Goal: Transaction & Acquisition: Purchase product/service

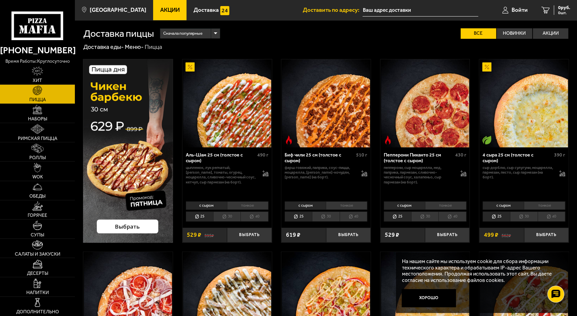
click at [165, 5] on link "Акции" at bounding box center [169, 10] width 33 height 20
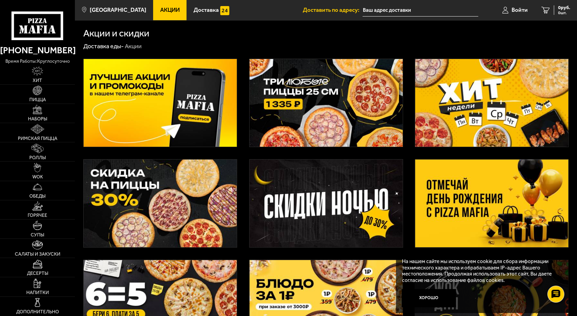
click at [187, 192] on img at bounding box center [160, 204] width 153 height 88
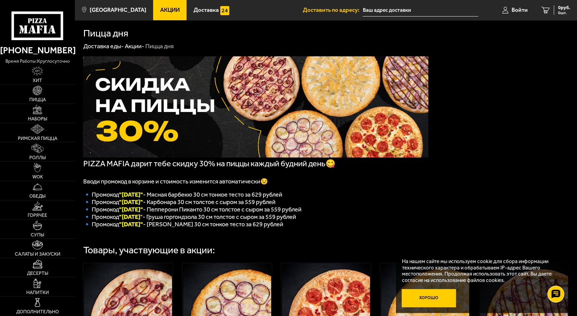
click at [440, 300] on button "Хорошо" at bounding box center [429, 298] width 54 height 18
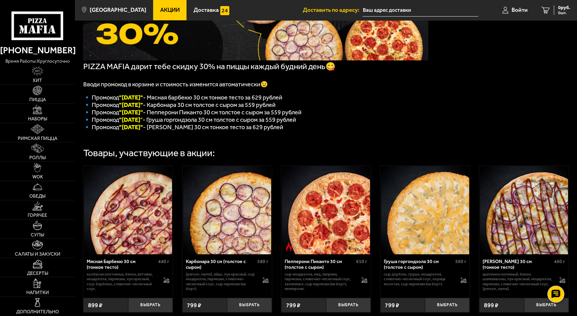
scroll to position [101, 0]
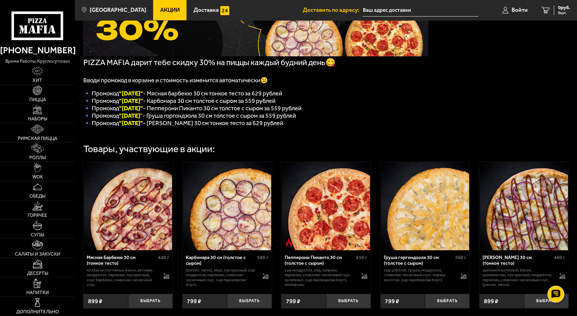
click at [498, 210] on img at bounding box center [524, 206] width 88 height 88
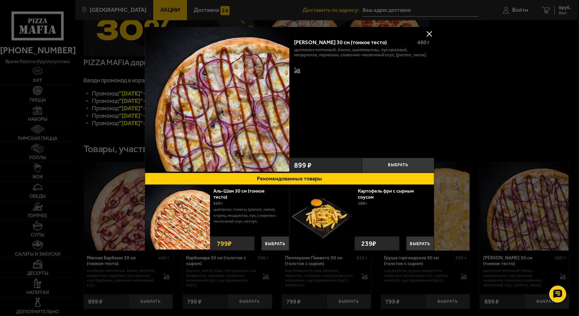
click at [490, 100] on div at bounding box center [289, 158] width 579 height 316
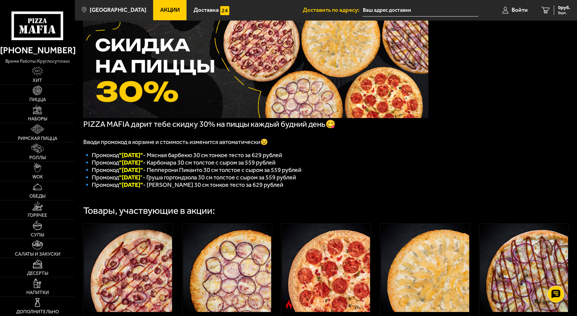
scroll to position [0, 0]
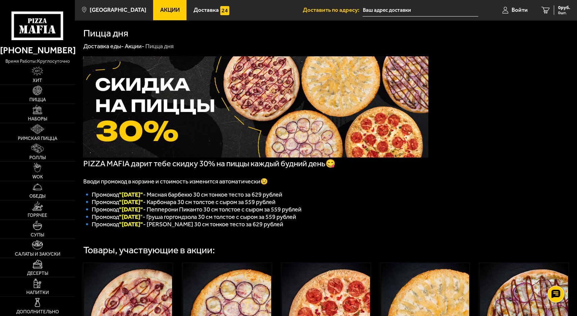
click at [164, 11] on span "Акции" at bounding box center [170, 10] width 20 height 6
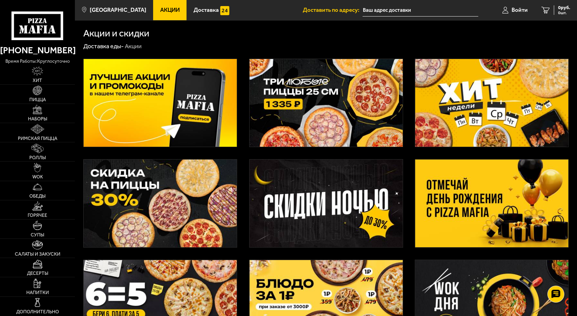
click at [447, 103] on img at bounding box center [491, 103] width 153 height 88
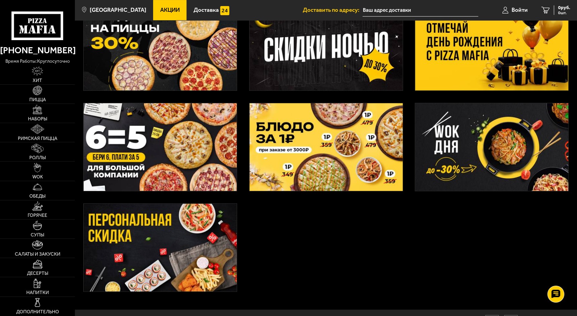
scroll to position [169, 0]
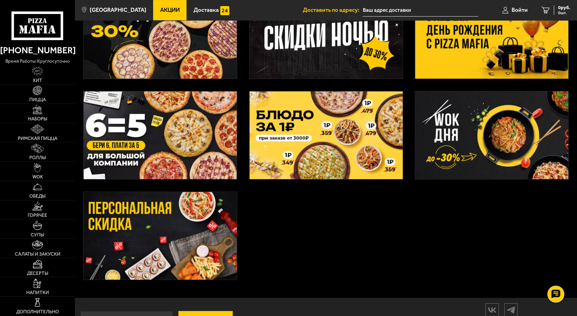
click at [184, 258] on img at bounding box center [160, 236] width 153 height 88
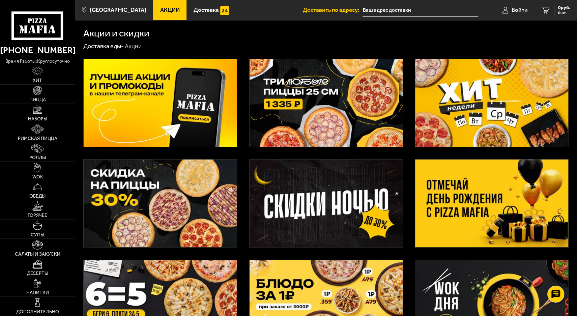
click at [163, 105] on img at bounding box center [160, 103] width 153 height 88
click at [30, 112] on link "Наборы" at bounding box center [37, 113] width 75 height 19
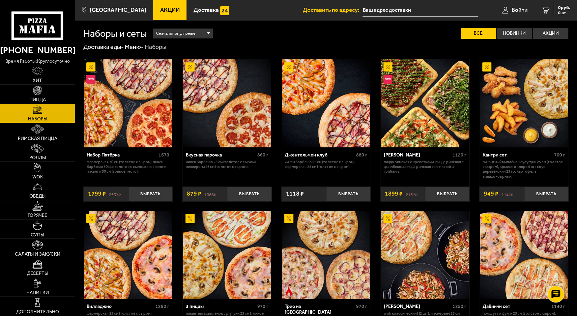
click at [201, 35] on div "Сначала популярные" at bounding box center [182, 34] width 59 height 10
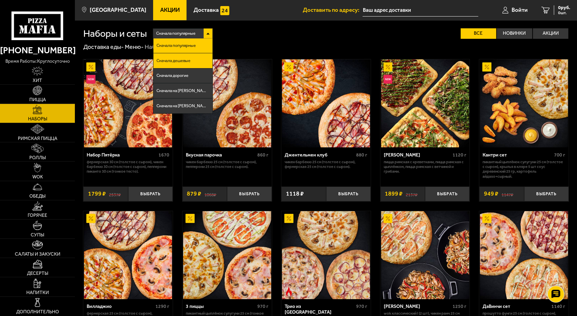
click at [181, 59] on span "Сначала дешевые" at bounding box center [174, 61] width 34 height 4
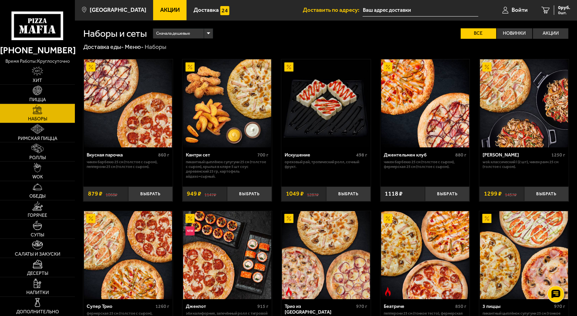
click at [441, 106] on img at bounding box center [425, 103] width 88 height 88
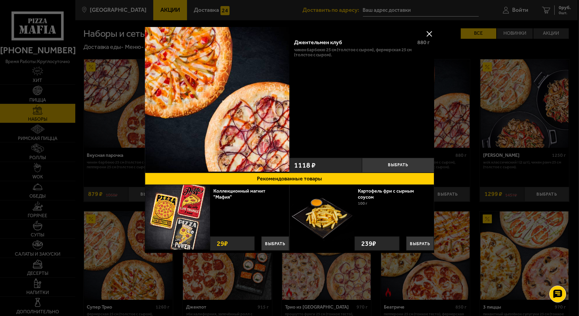
click at [259, 89] on img at bounding box center [217, 99] width 145 height 145
click at [349, 59] on div "Джентельмен клуб 880 г Чикен Барбекю 25 см (толстое с сыром), Фермерская 25 см …" at bounding box center [361, 94] width 145 height 121
click at [319, 42] on div "Джентельмен клуб" at bounding box center [353, 42] width 118 height 6
click at [432, 31] on button at bounding box center [429, 34] width 10 height 10
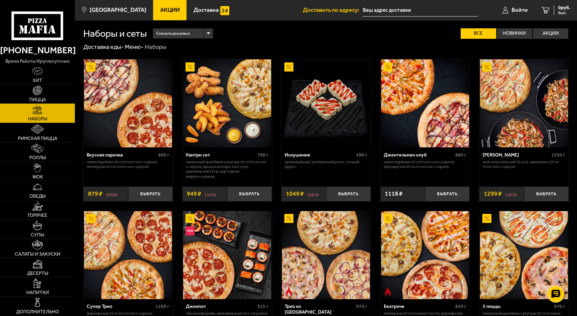
click at [44, 93] on link "Пицца" at bounding box center [37, 94] width 75 height 19
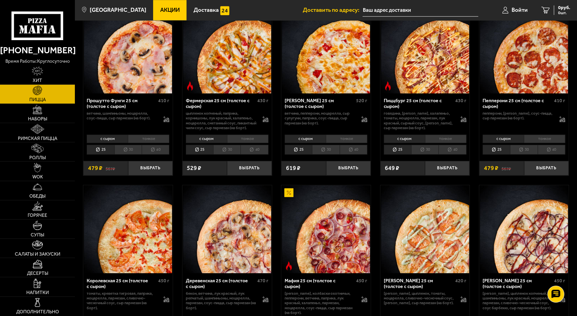
scroll to position [439, 0]
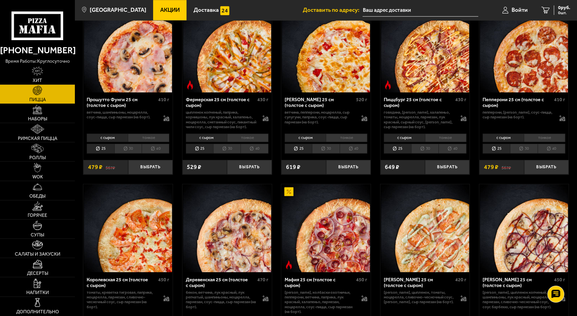
click at [450, 139] on li "тонкое" at bounding box center [445, 138] width 41 height 9
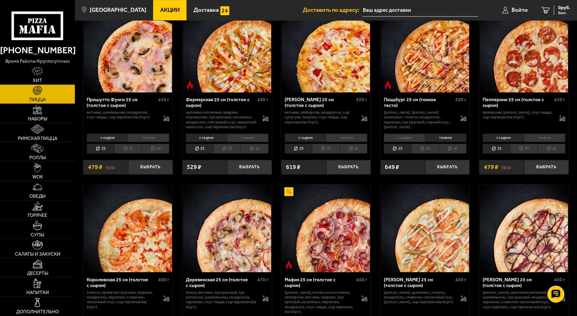
click at [414, 142] on li "с сыром" at bounding box center [404, 138] width 41 height 9
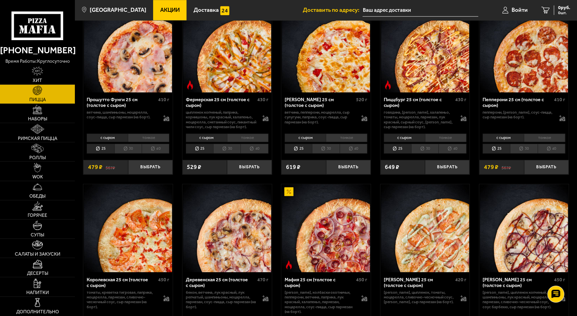
click at [439, 142] on li "тонкое" at bounding box center [445, 138] width 41 height 9
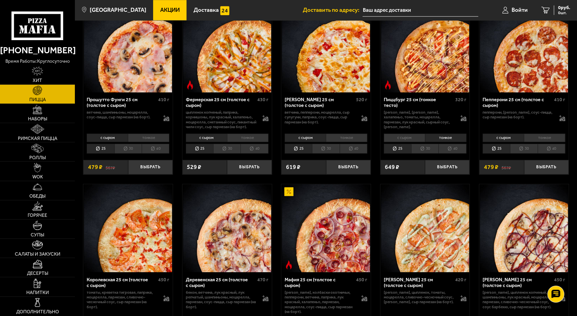
click at [408, 141] on li "с сыром" at bounding box center [404, 138] width 41 height 9
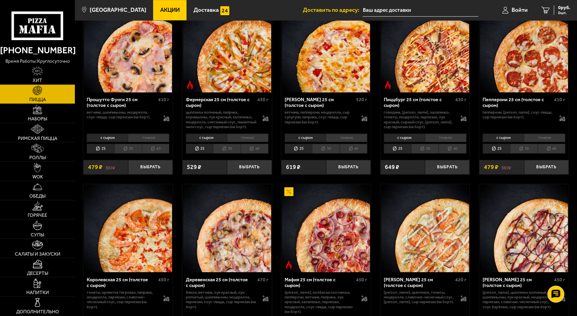
click at [402, 154] on li "25" at bounding box center [397, 149] width 27 height 10
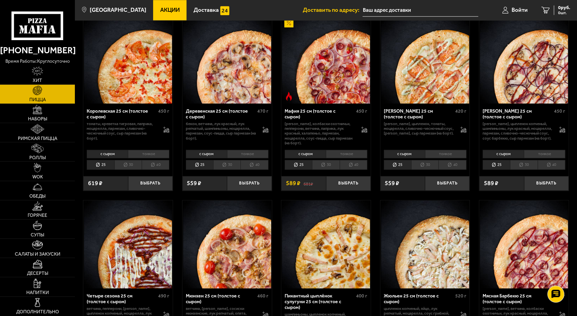
scroll to position [380, 0]
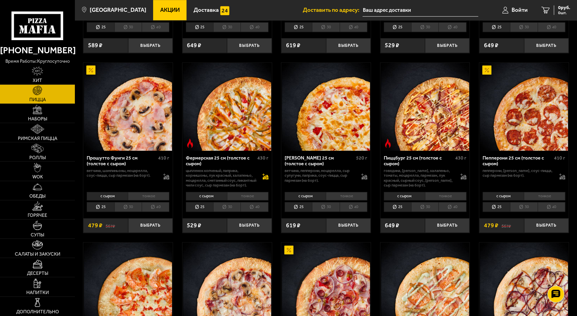
click at [265, 175] on icon at bounding box center [265, 176] width 6 height 6
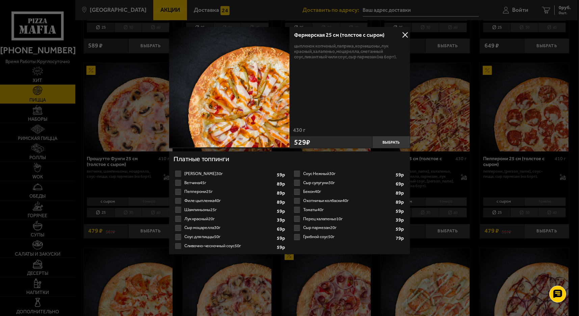
click at [408, 36] on button at bounding box center [405, 35] width 10 height 10
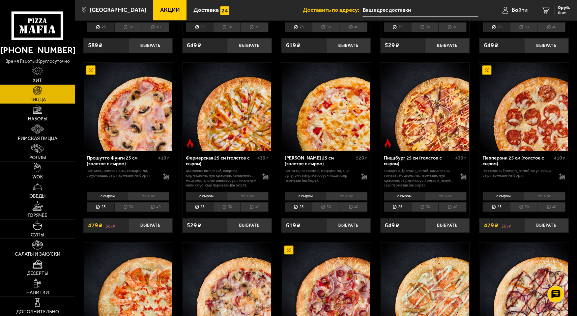
click at [238, 199] on li "тонкое" at bounding box center [247, 196] width 41 height 9
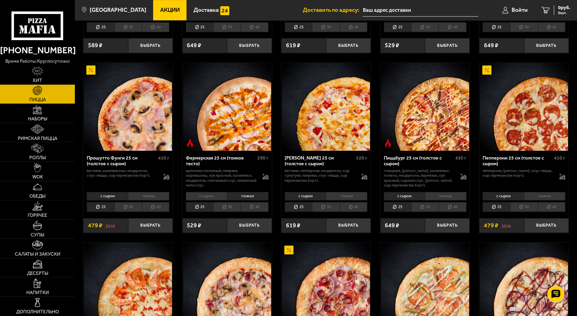
click at [211, 195] on li "с сыром" at bounding box center [206, 196] width 41 height 9
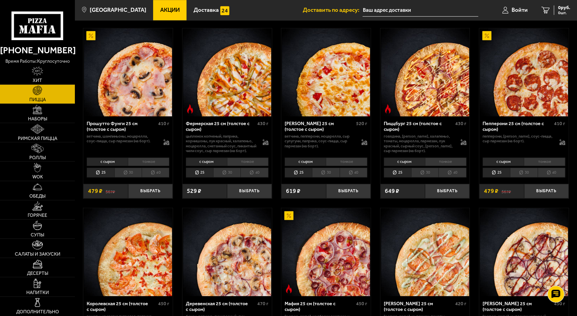
scroll to position [414, 0]
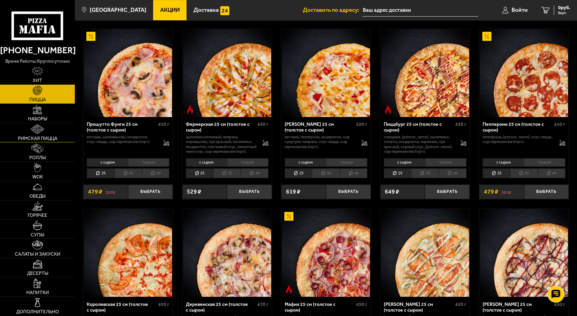
click at [39, 130] on img at bounding box center [37, 128] width 13 height 9
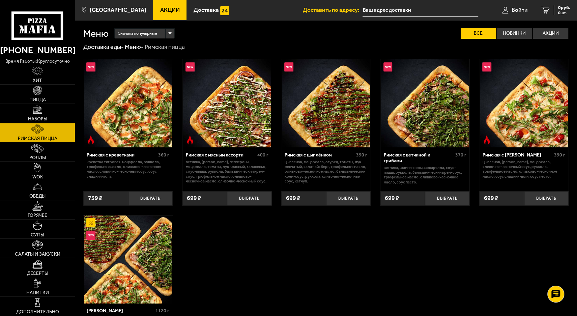
click at [35, 112] on img at bounding box center [37, 109] width 9 height 9
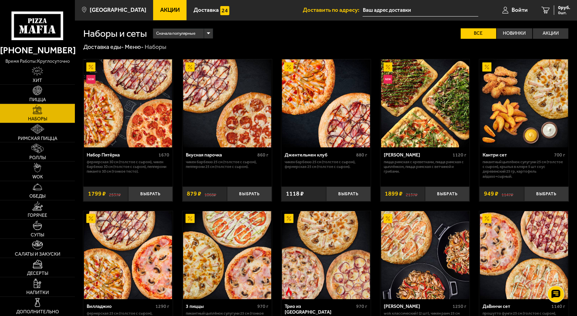
click at [183, 36] on span "Сначала популярные" at bounding box center [175, 33] width 39 height 11
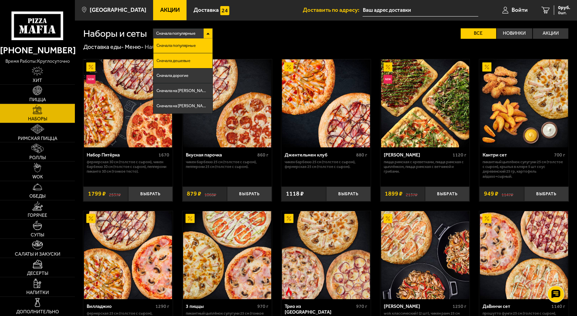
click at [180, 61] on span "Сначала дешевые" at bounding box center [174, 61] width 34 height 4
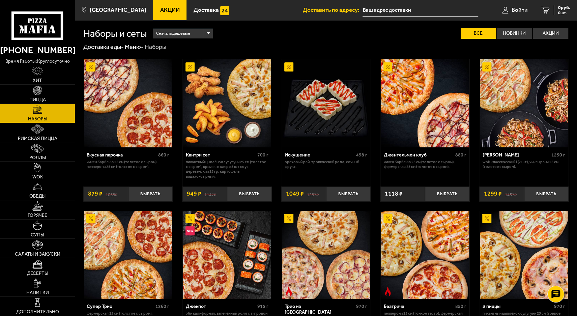
click at [45, 29] on use at bounding box center [46, 30] width 4 height 8
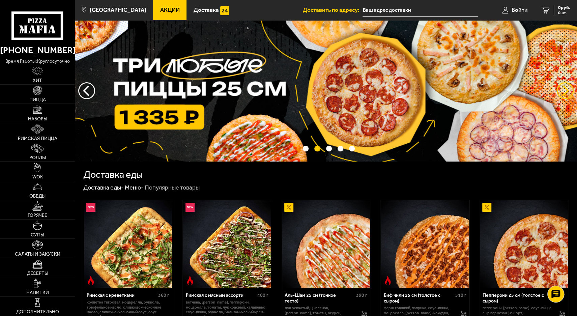
click at [564, 90] on button "предыдущий" at bounding box center [565, 90] width 17 height 17
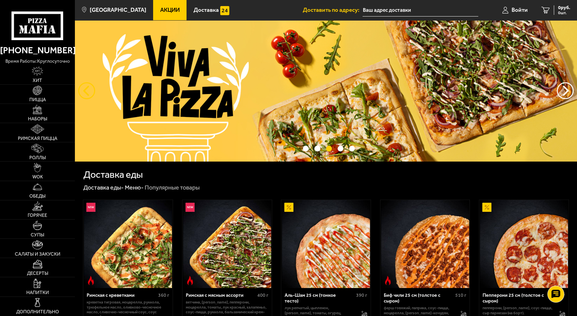
click at [81, 92] on button "следующий" at bounding box center [86, 90] width 17 height 17
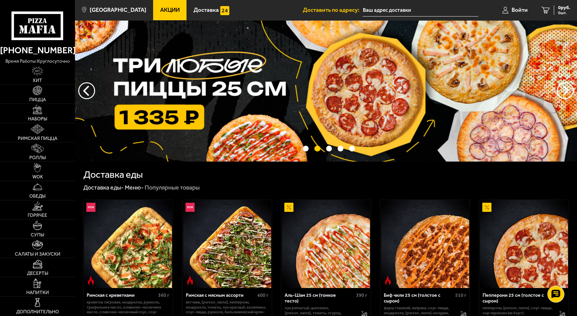
click at [160, 9] on span "Акции" at bounding box center [170, 10] width 20 height 6
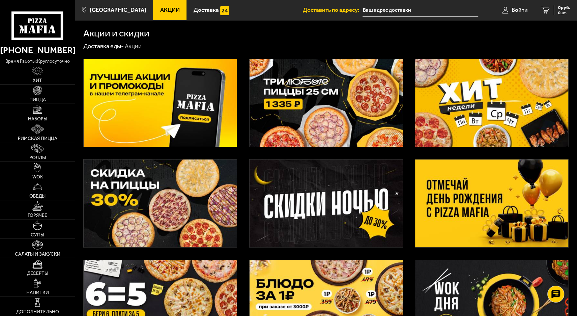
click at [201, 204] on img at bounding box center [160, 204] width 153 height 88
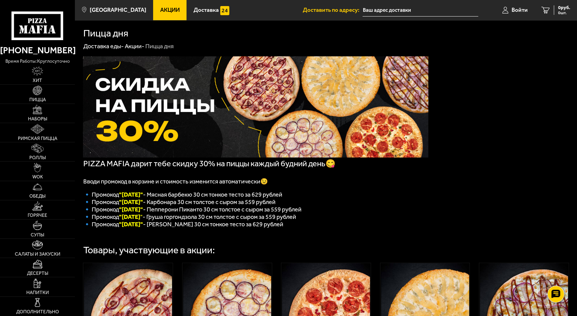
click at [134, 228] on font ""[DATE]"" at bounding box center [131, 224] width 24 height 7
click at [206, 228] on span "🔹 Промокод "[DATE]" - [PERSON_NAME] 30 см тонкое тесто за 629 рублей" at bounding box center [183, 224] width 200 height 7
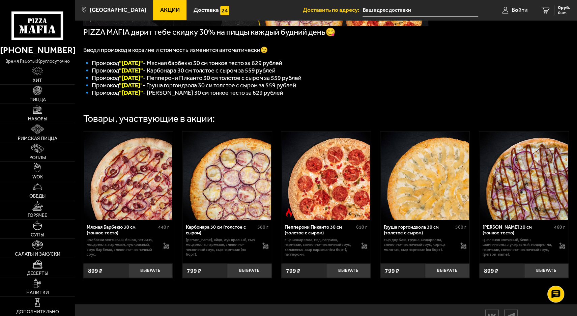
scroll to position [135, 0]
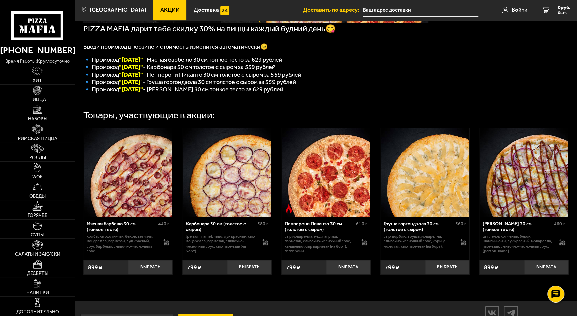
click at [37, 94] on img at bounding box center [37, 90] width 9 height 9
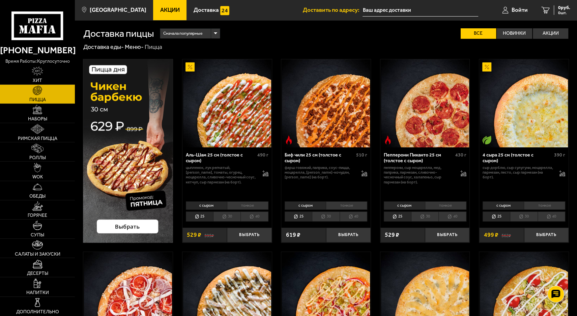
click at [198, 37] on span "Сначала популярные" at bounding box center [182, 33] width 39 height 11
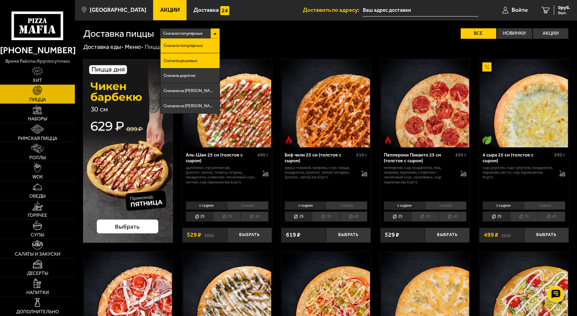
click at [195, 59] on span "Сначала дешевые" at bounding box center [181, 61] width 34 height 4
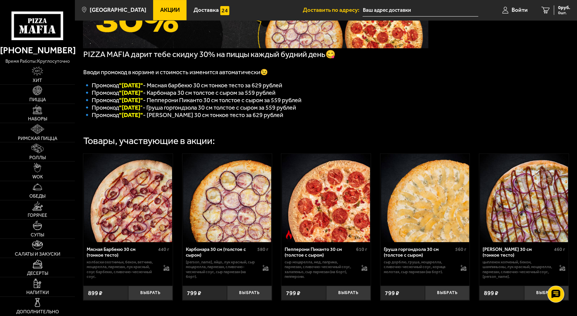
scroll to position [121, 0]
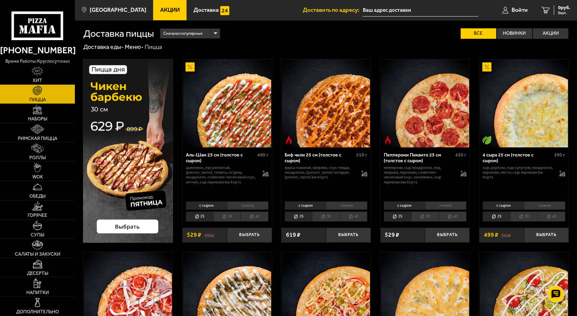
click at [196, 31] on span "Сначала популярные" at bounding box center [182, 33] width 39 height 11
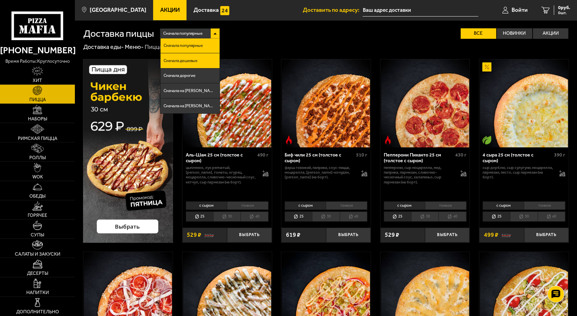
click at [191, 59] on span "Сначала дешевые" at bounding box center [181, 61] width 34 height 4
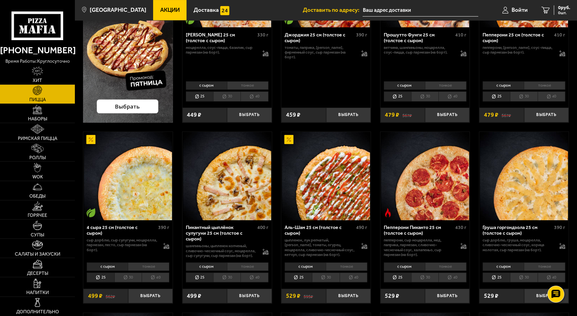
scroll to position [135, 0]
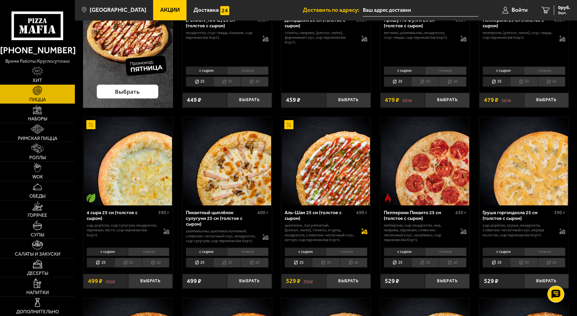
click at [363, 231] on icon at bounding box center [364, 231] width 6 height 6
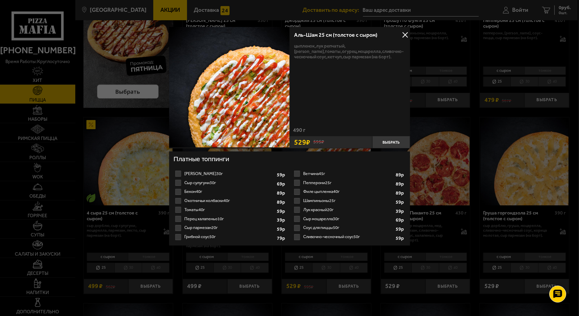
click at [403, 38] on button at bounding box center [405, 35] width 10 height 10
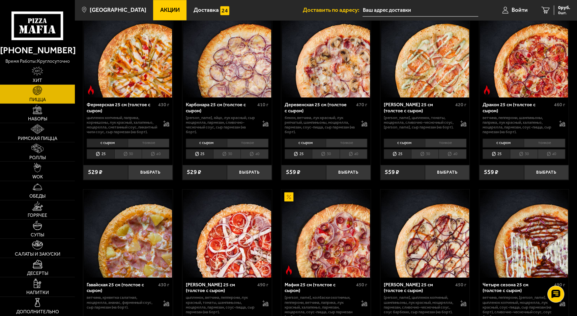
scroll to position [337, 0]
